Goal: Register for event/course

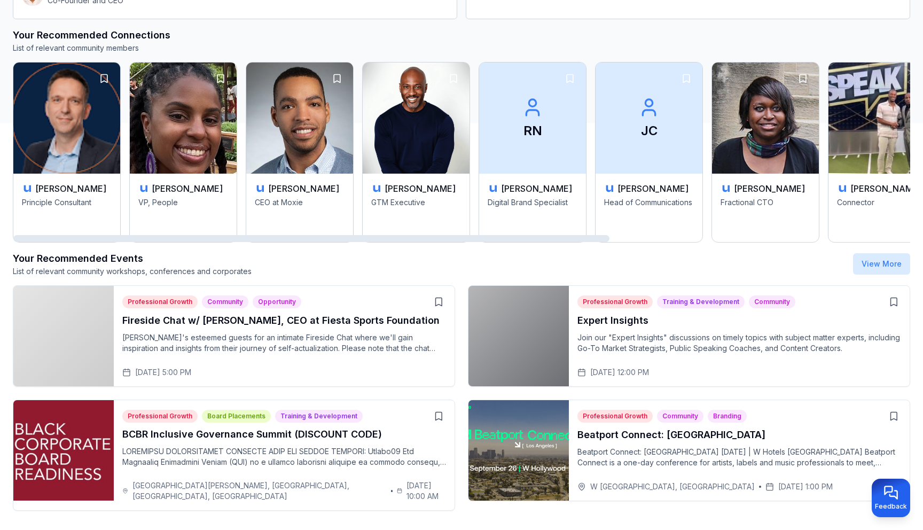
scroll to position [415, 0]
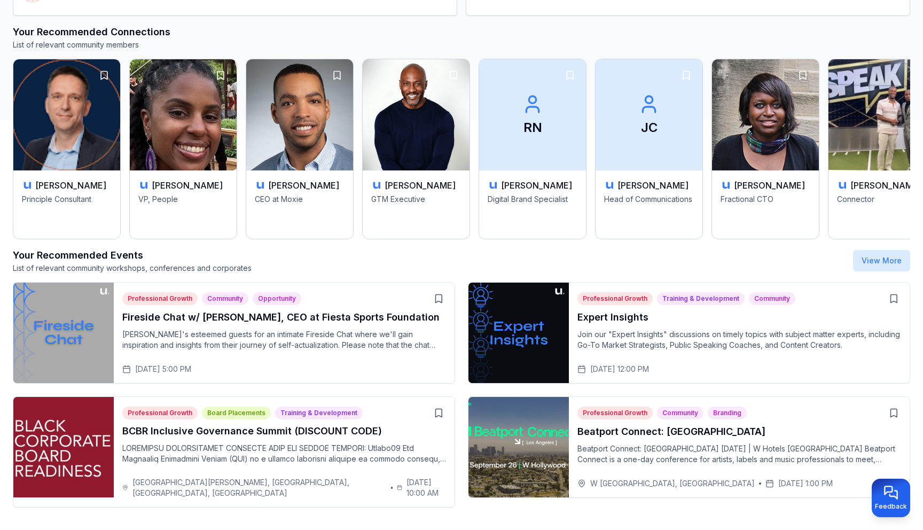
click at [160, 370] on div "[DATE] 5:00 PM" at bounding box center [156, 369] width 69 height 11
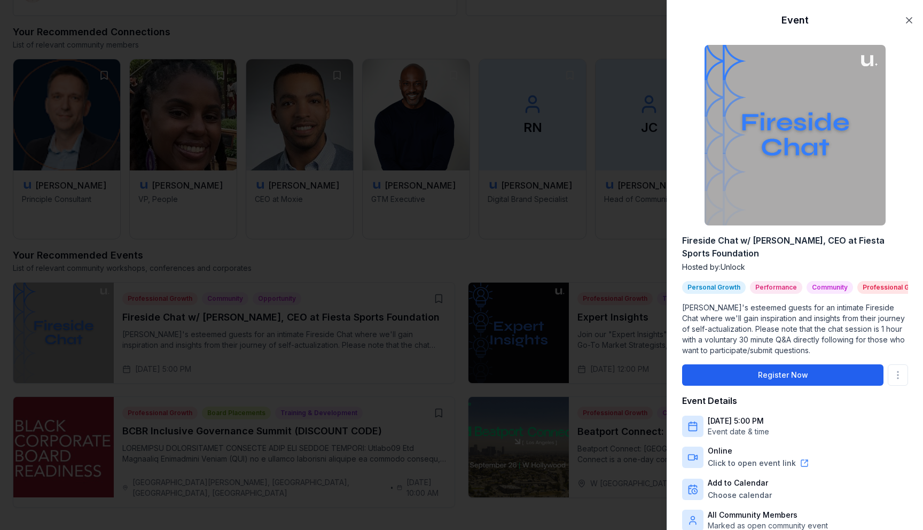
click at [727, 379] on button "Register Now" at bounding box center [782, 374] width 201 height 21
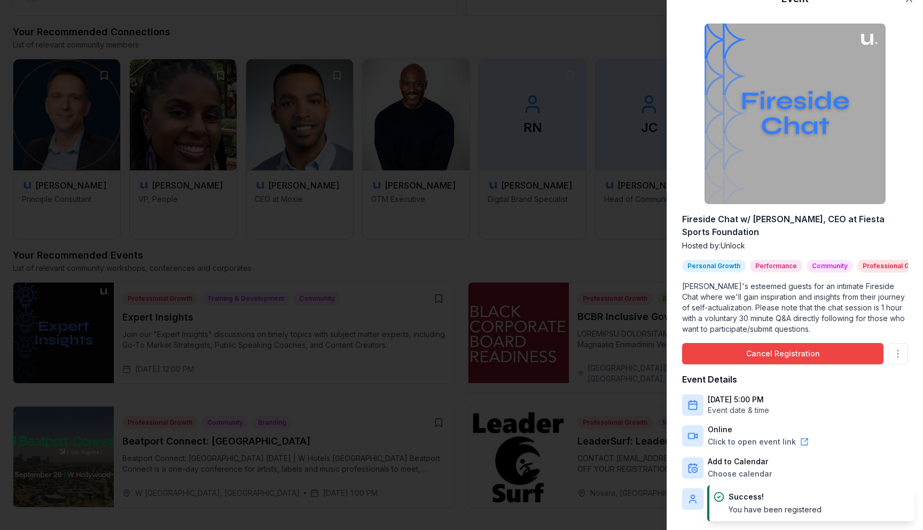
scroll to position [24, 0]
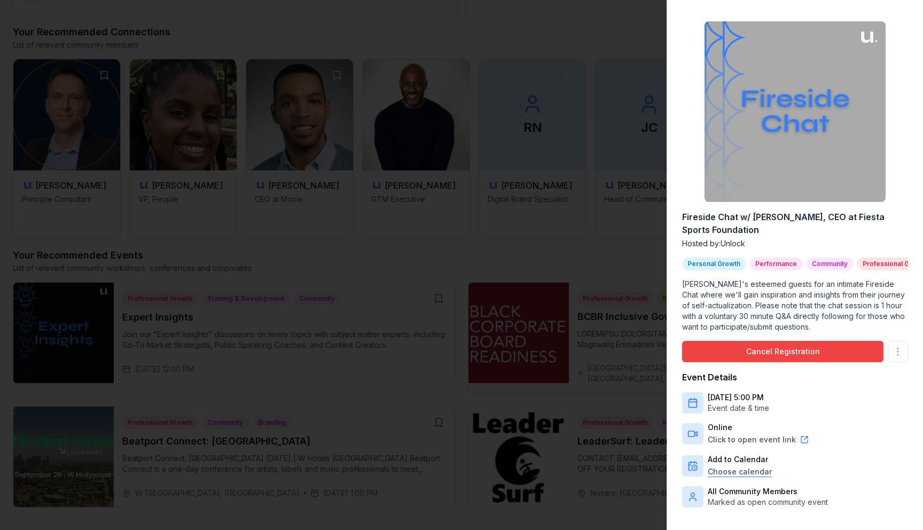
click at [736, 399] on link "Google Calendar" at bounding box center [778, 401] width 135 height 17
click at [575, 24] on div at bounding box center [461, 265] width 923 height 530
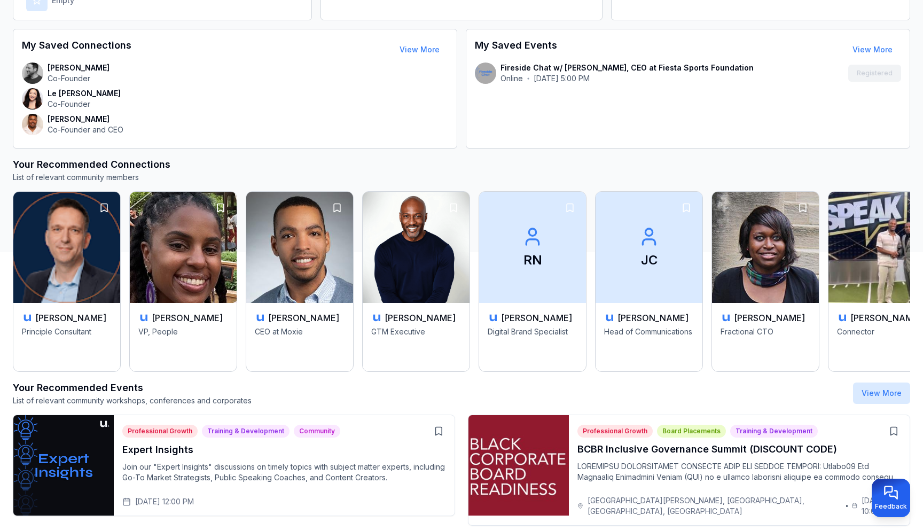
scroll to position [283, 0]
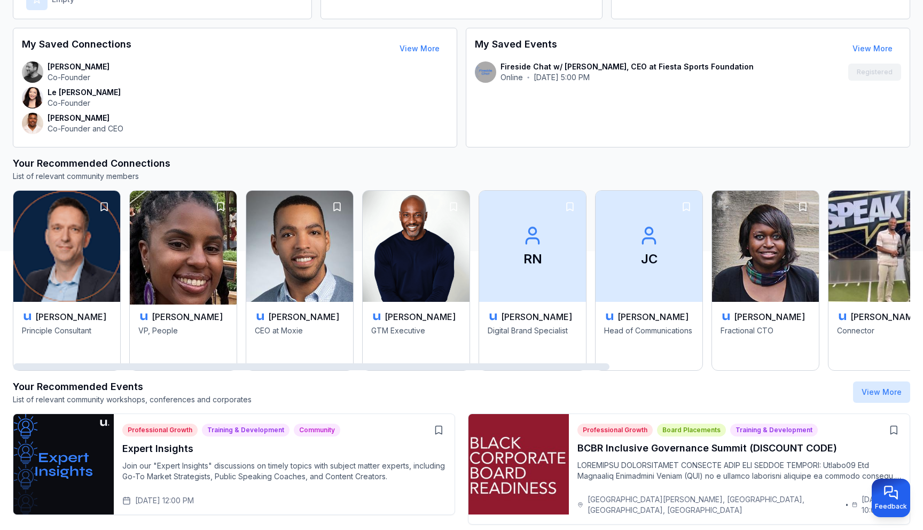
click at [199, 236] on img at bounding box center [183, 246] width 112 height 116
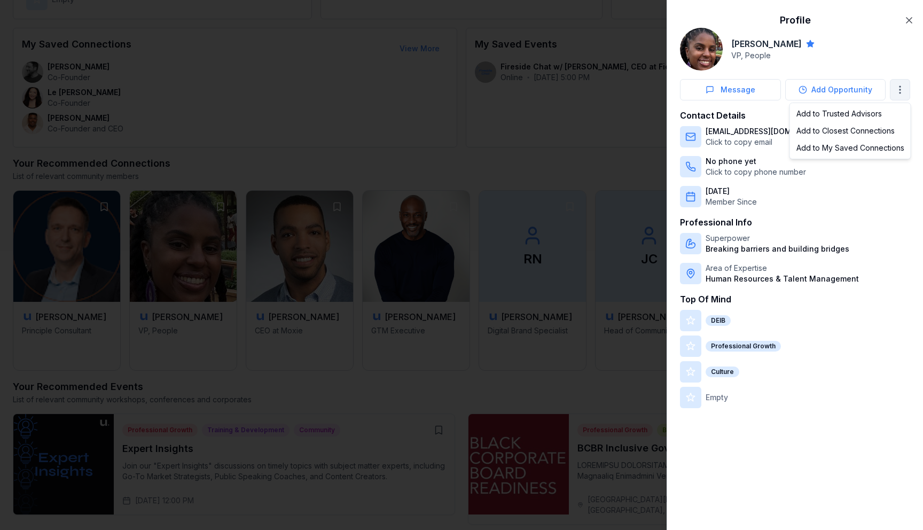
click at [865, 152] on div "Add to My Saved Connections" at bounding box center [850, 147] width 116 height 17
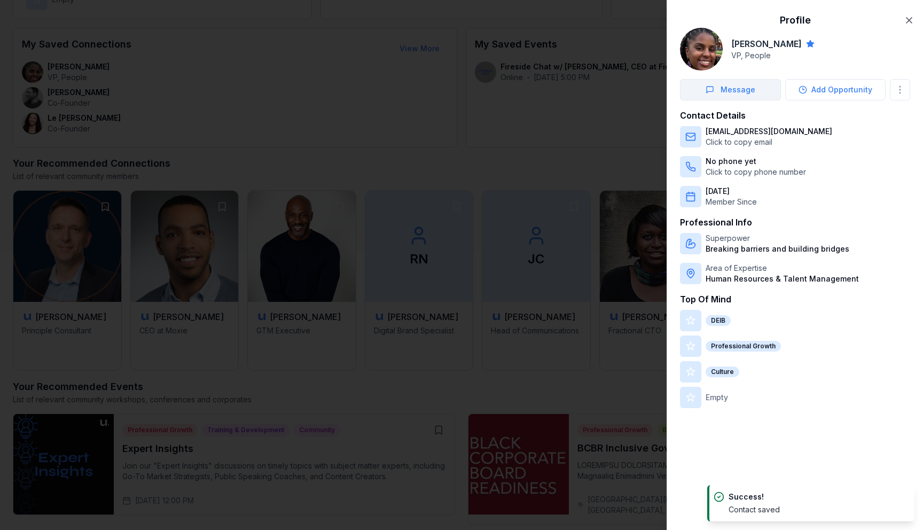
click at [757, 92] on button "Message" at bounding box center [730, 89] width 101 height 21
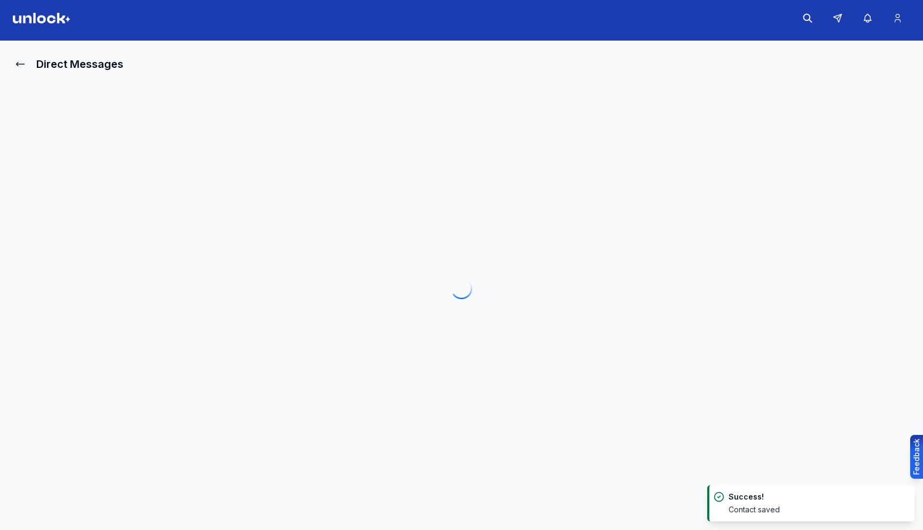
scroll to position [4, 0]
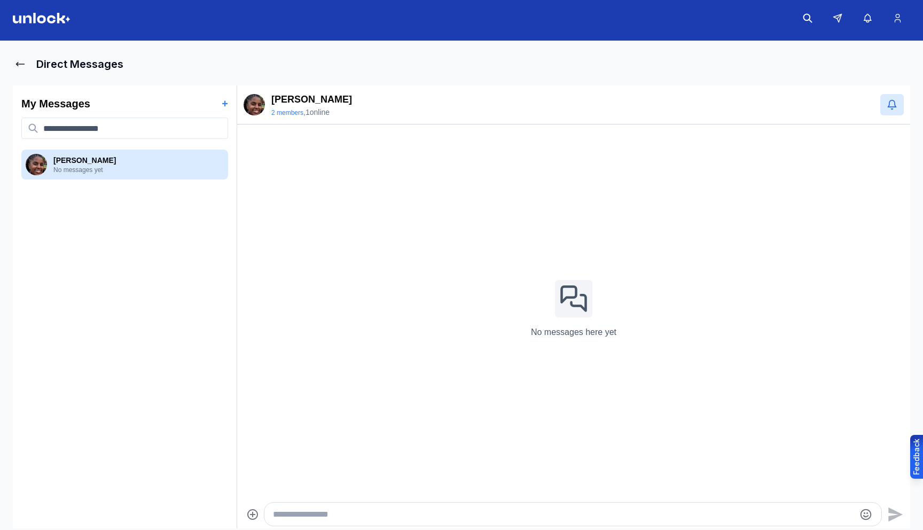
click at [351, 515] on textarea "Type your message" at bounding box center [564, 514] width 582 height 13
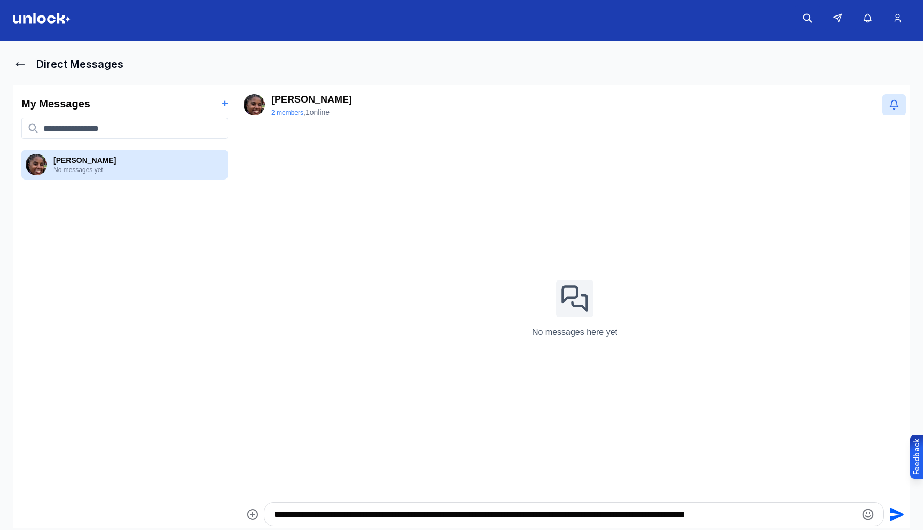
type textarea "**********"
click at [897, 515] on icon "Send" at bounding box center [898, 514] width 14 height 14
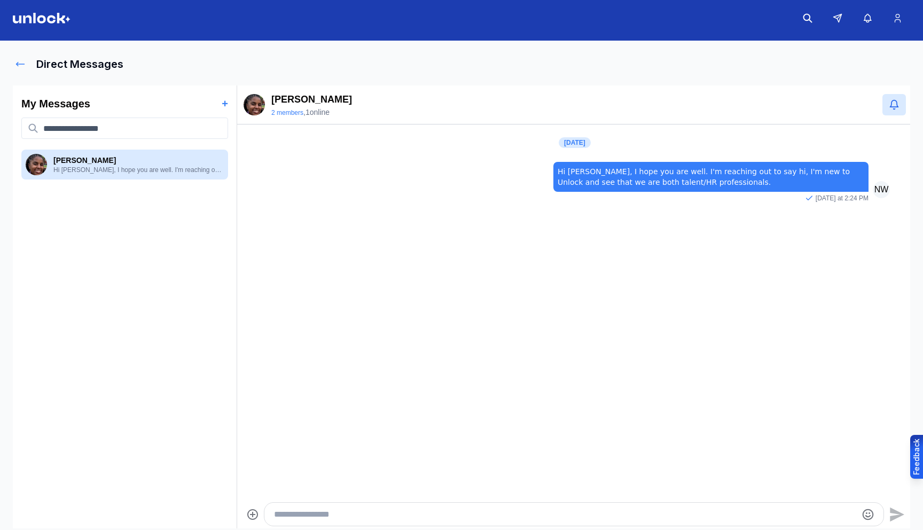
click at [17, 64] on icon at bounding box center [21, 65] width 8 height 4
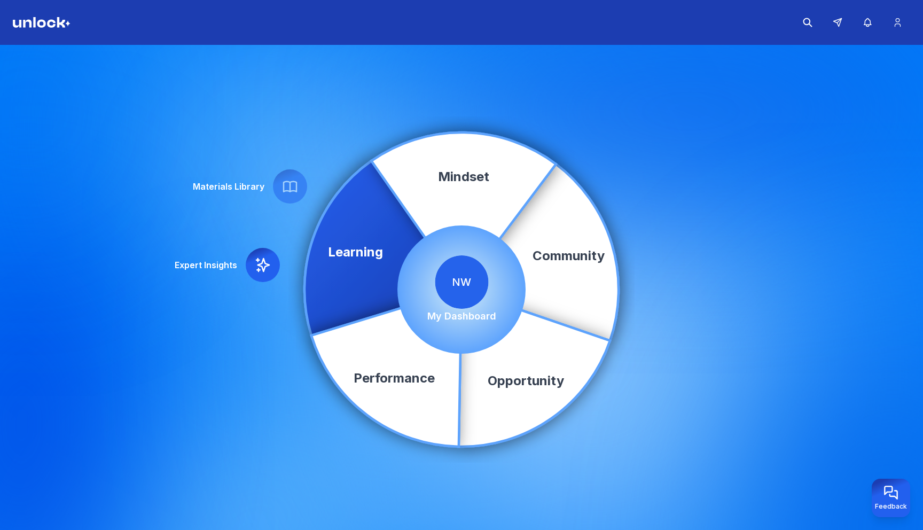
click at [487, 316] on p "My Dashboard" at bounding box center [461, 316] width 69 height 15
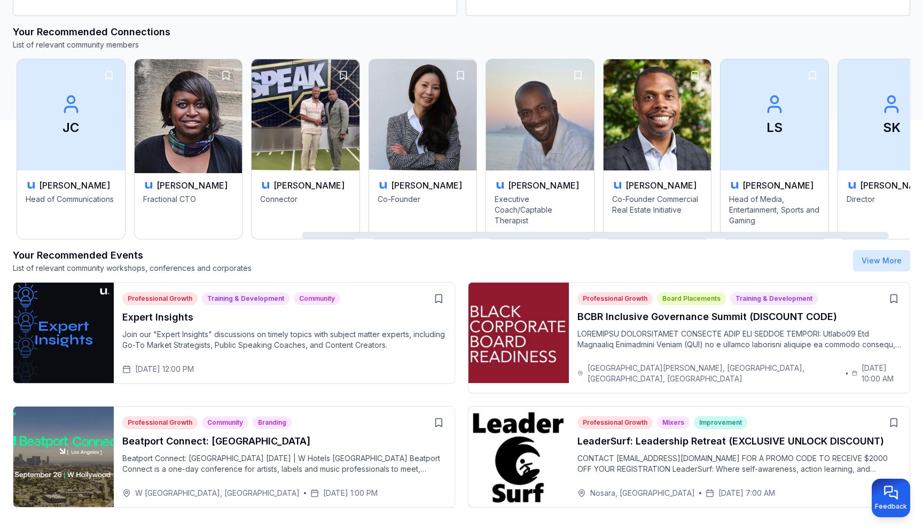
scroll to position [0, 473]
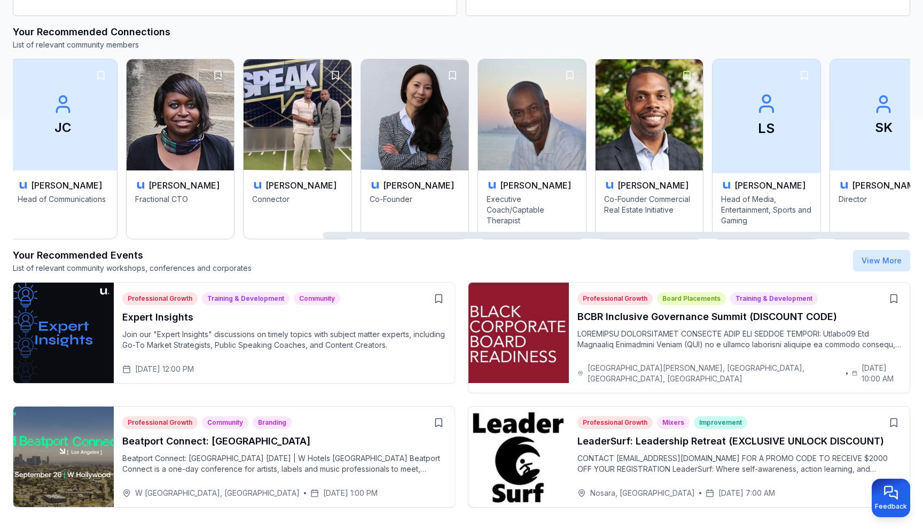
click at [722, 140] on span "LS" at bounding box center [766, 115] width 113 height 116
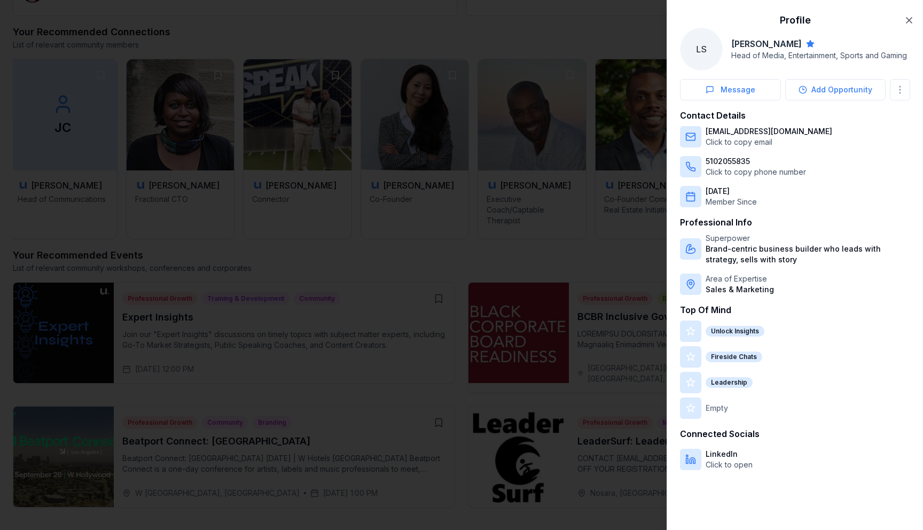
click at [716, 454] on p "LinkedIn" at bounding box center [729, 454] width 47 height 11
click at [912, 18] on icon "button" at bounding box center [909, 20] width 5 height 5
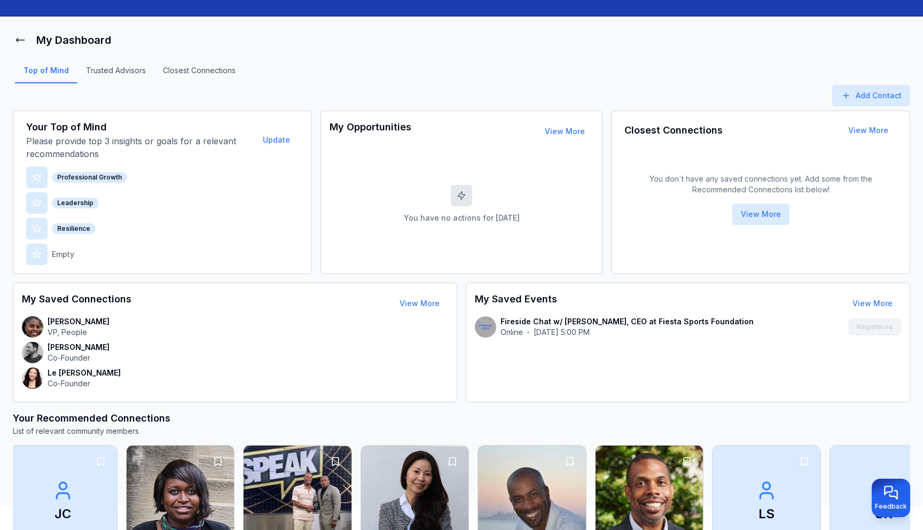
scroll to position [0, 0]
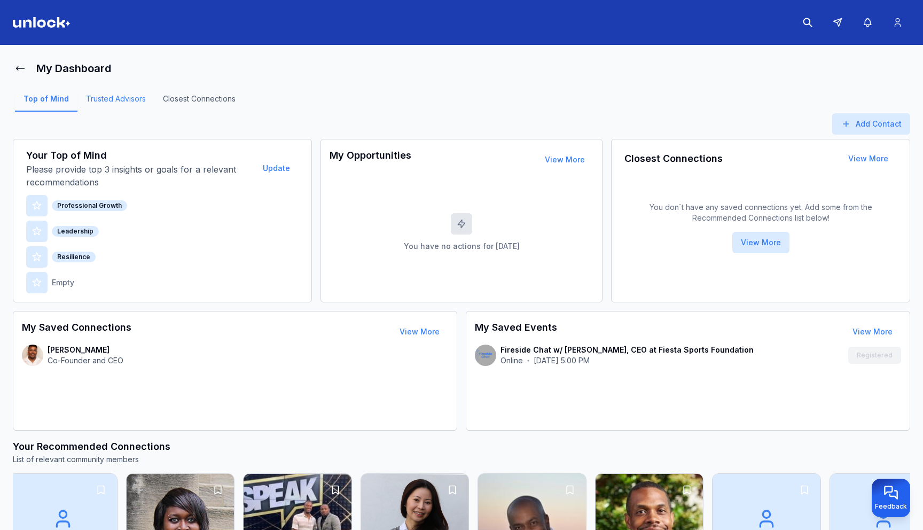
click at [103, 97] on link "Trusted Advisors" at bounding box center [115, 103] width 77 height 18
click at [104, 98] on link "Trusted Advisors" at bounding box center [115, 103] width 77 height 18
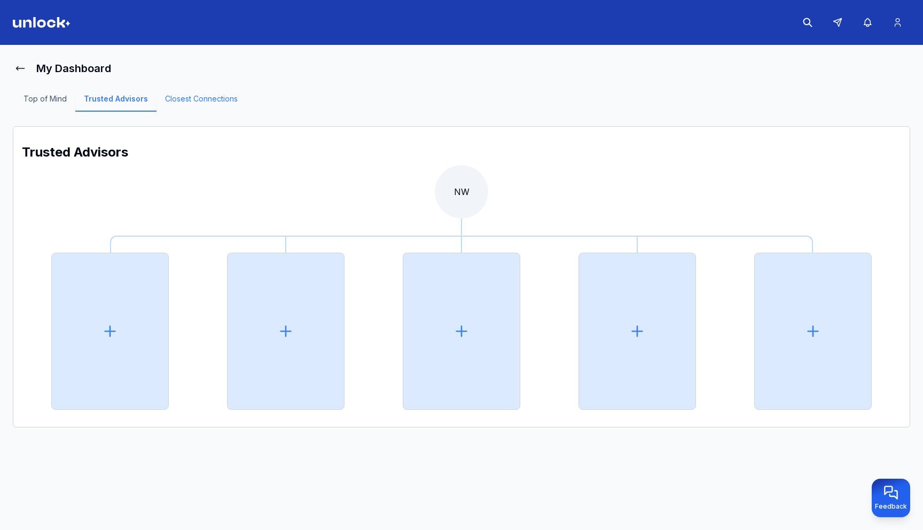
click at [183, 102] on link "Closest Connections" at bounding box center [202, 103] width 90 height 18
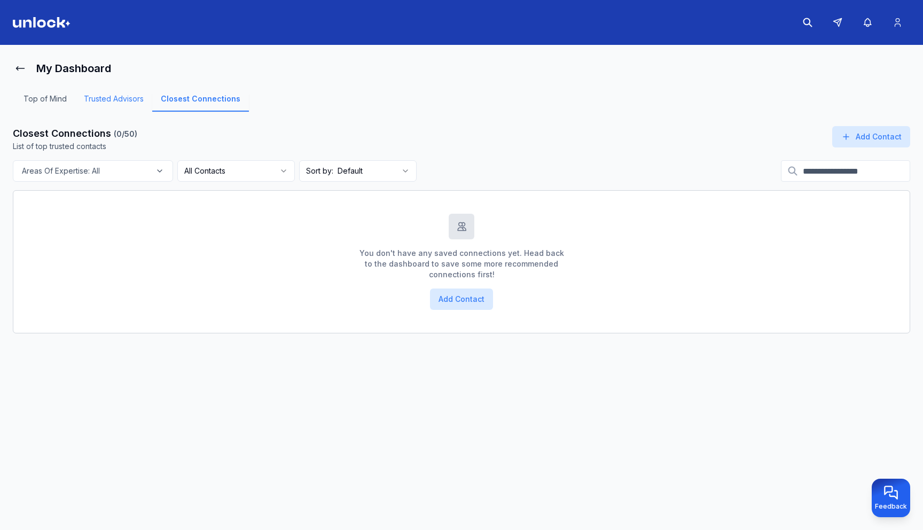
click at [130, 98] on link "Trusted Advisors" at bounding box center [113, 103] width 77 height 18
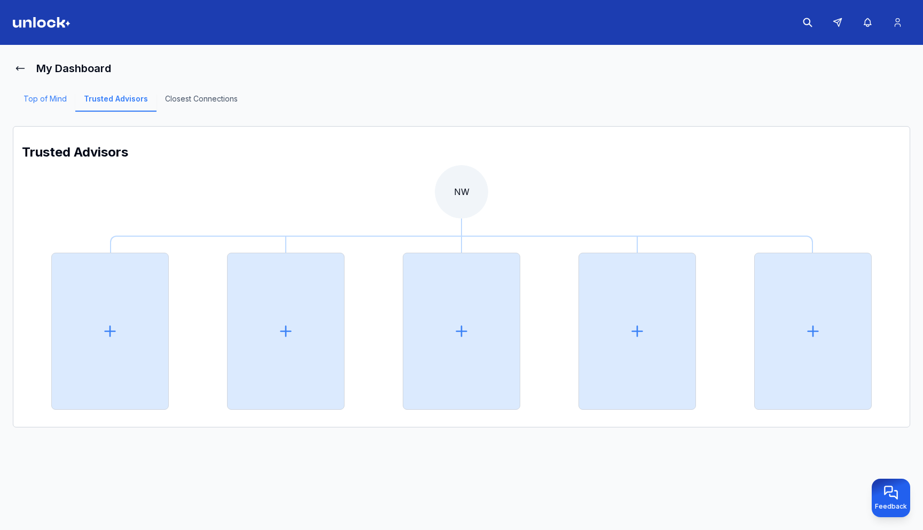
click at [59, 99] on link "Top of Mind" at bounding box center [45, 103] width 60 height 18
